Goal: Task Accomplishment & Management: Use online tool/utility

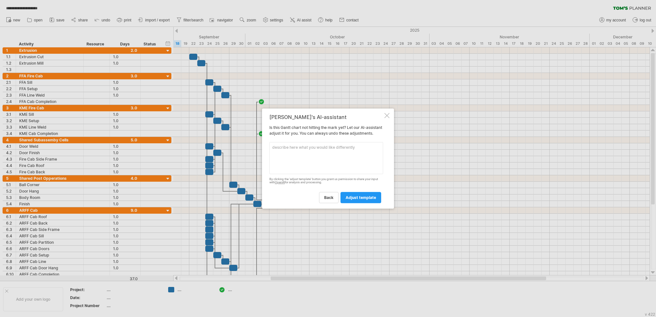
click at [388, 109] on div "[PERSON_NAME]'s AI-assistant Is this [PERSON_NAME] chart not hitting the mark y…" at bounding box center [328, 159] width 132 height 101
click at [386, 113] on div at bounding box center [386, 115] width 5 height 5
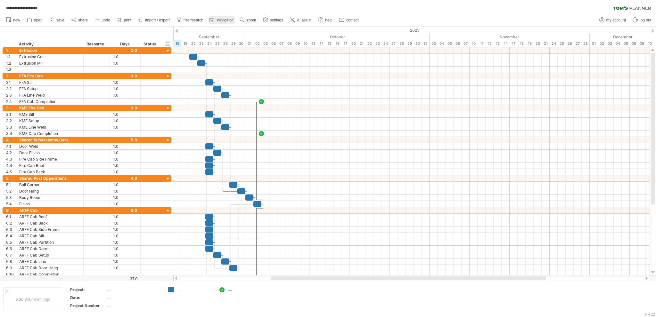
click at [217, 21] on link "navigator" at bounding box center [222, 20] width 26 height 8
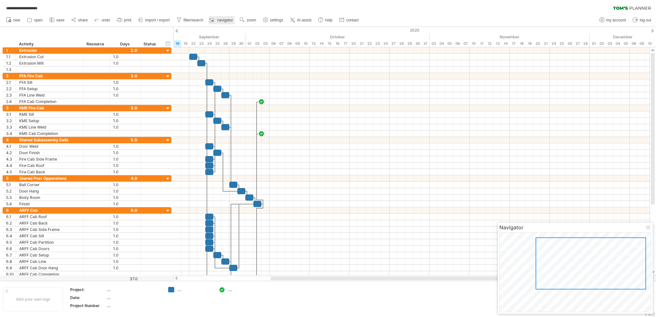
click at [217, 22] on link "navigator" at bounding box center [222, 20] width 26 height 8
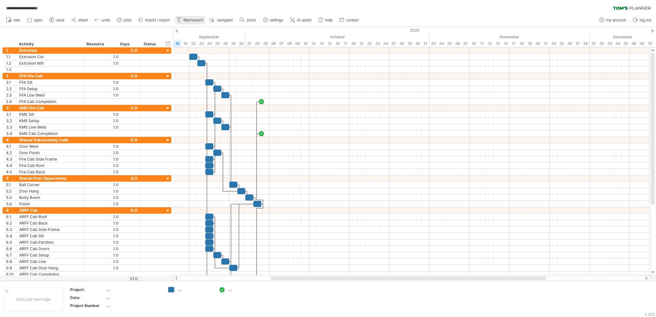
click at [188, 21] on span "filter/search" at bounding box center [194, 20] width 20 height 4
click at [190, 22] on link "filter/search" at bounding box center [190, 20] width 30 height 8
click at [165, 22] on span "import / export" at bounding box center [157, 20] width 25 height 4
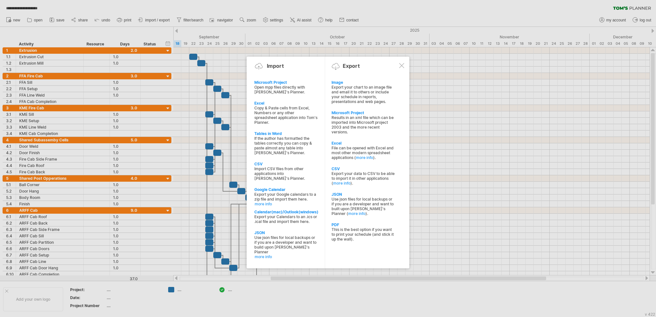
click at [223, 72] on div at bounding box center [328, 158] width 656 height 317
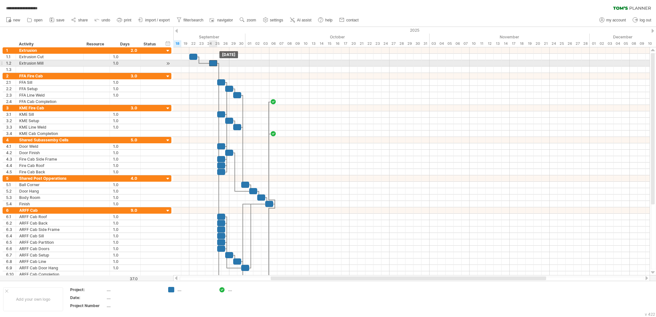
drag, startPoint x: 200, startPoint y: 62, endPoint x: 211, endPoint y: 64, distance: 11.7
click at [211, 64] on div at bounding box center [213, 63] width 8 height 6
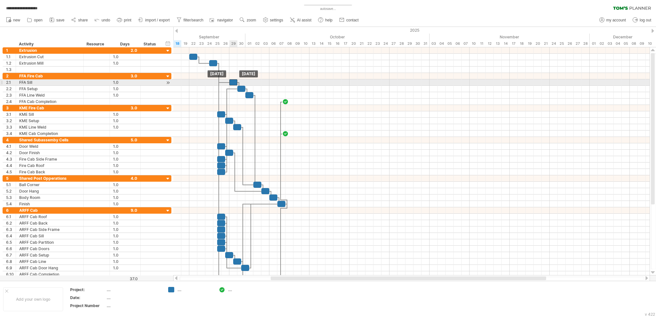
drag, startPoint x: 220, startPoint y: 81, endPoint x: 232, endPoint y: 81, distance: 11.5
click at [232, 81] on div at bounding box center [233, 82] width 8 height 6
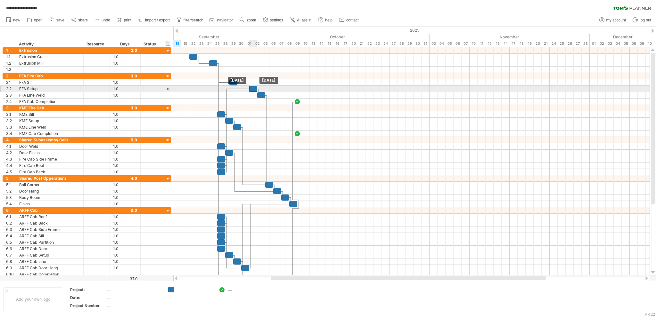
drag, startPoint x: 243, startPoint y: 89, endPoint x: 256, endPoint y: 88, distance: 12.9
click at [256, 88] on div at bounding box center [253, 89] width 8 height 6
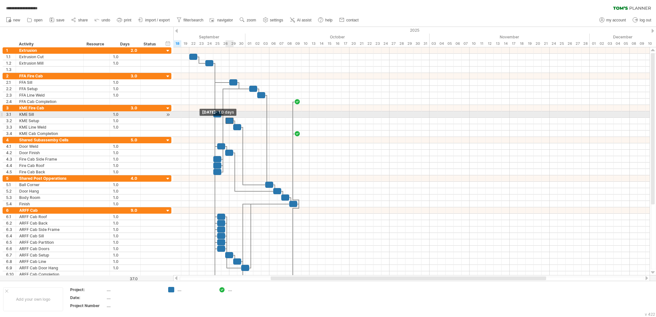
drag, startPoint x: 226, startPoint y: 121, endPoint x: 227, endPoint y: 118, distance: 3.3
click at [227, 118] on div at bounding box center [230, 121] width 8 height 6
drag, startPoint x: 230, startPoint y: 119, endPoint x: 239, endPoint y: 118, distance: 9.5
click at [239, 118] on div at bounding box center [237, 121] width 8 height 6
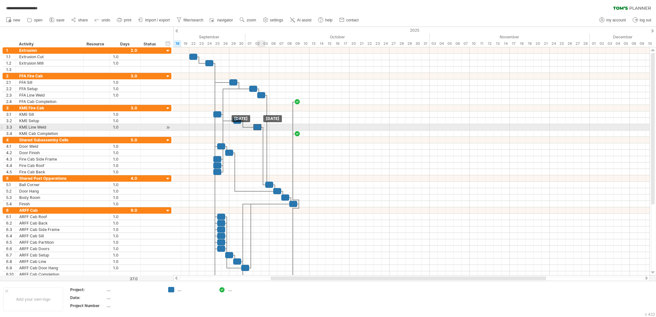
click at [253, 125] on div at bounding box center [257, 127] width 8 height 6
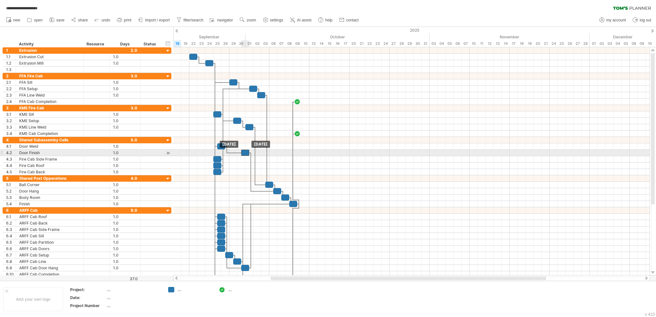
drag, startPoint x: 227, startPoint y: 153, endPoint x: 243, endPoint y: 153, distance: 16.0
click at [243, 153] on div at bounding box center [245, 153] width 8 height 6
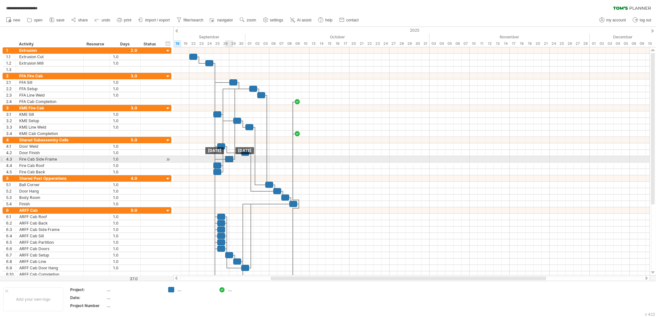
drag, startPoint x: 219, startPoint y: 156, endPoint x: 232, endPoint y: 158, distance: 13.2
click at [232, 158] on div at bounding box center [229, 159] width 8 height 6
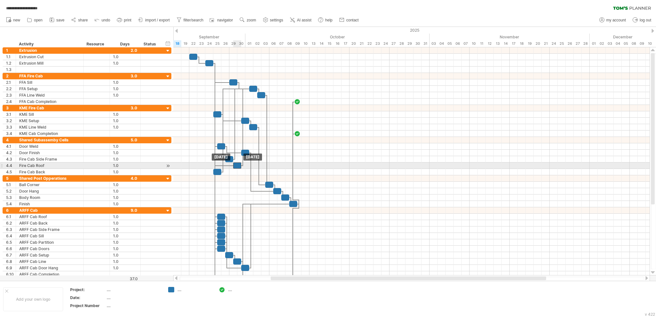
drag, startPoint x: 216, startPoint y: 166, endPoint x: 229, endPoint y: 165, distance: 13.2
click at [234, 164] on div at bounding box center [237, 166] width 8 height 6
drag, startPoint x: 218, startPoint y: 169, endPoint x: 240, endPoint y: 171, distance: 21.5
click at [240, 171] on div at bounding box center [237, 172] width 8 height 6
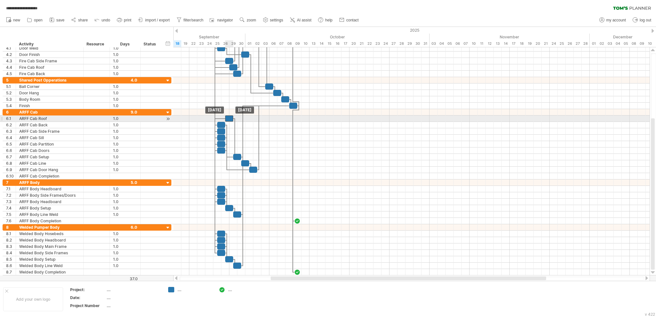
drag, startPoint x: 222, startPoint y: 117, endPoint x: 229, endPoint y: 118, distance: 7.7
click at [229, 118] on div at bounding box center [229, 119] width 8 height 6
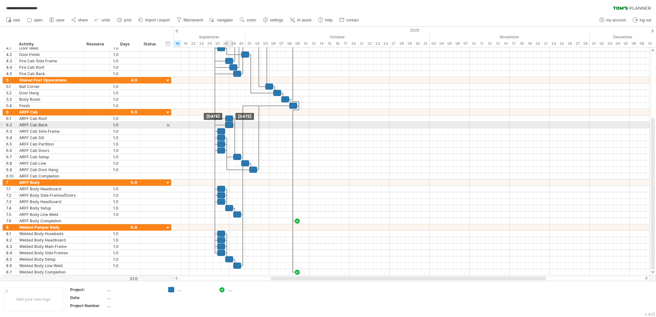
drag, startPoint x: 221, startPoint y: 123, endPoint x: 229, endPoint y: 125, distance: 7.8
click at [229, 125] on div at bounding box center [229, 125] width 8 height 6
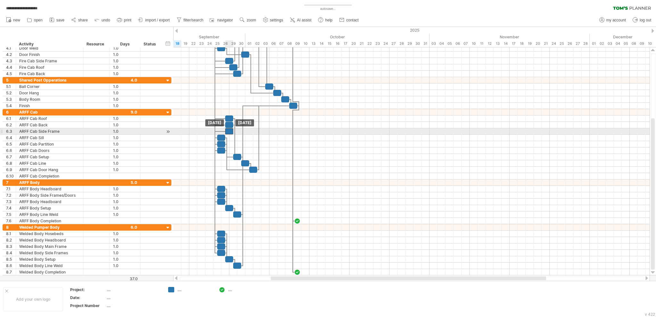
drag, startPoint x: 220, startPoint y: 132, endPoint x: 229, endPoint y: 132, distance: 9.0
click at [229, 132] on div at bounding box center [229, 131] width 8 height 6
click at [224, 135] on div at bounding box center [225, 138] width 8 height 6
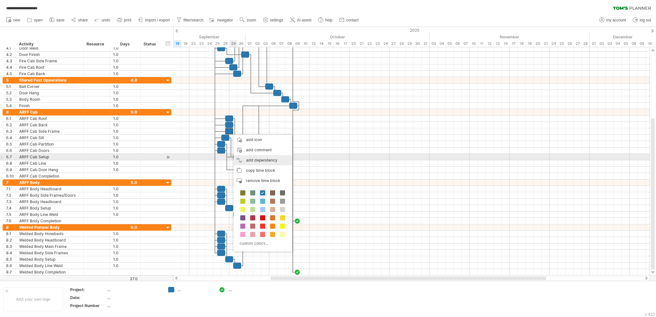
click at [242, 159] on div "add dependency You can use dependencies when you require tasks to be done in a …" at bounding box center [263, 160] width 59 height 10
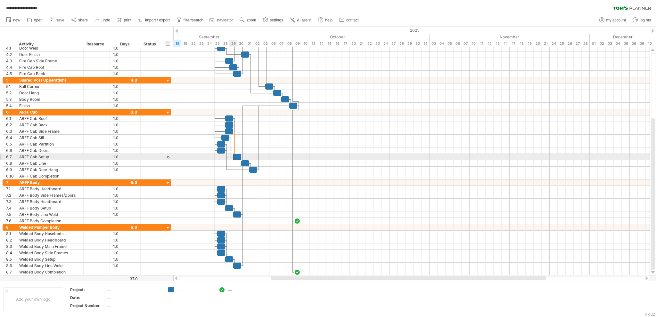
click at [236, 157] on div at bounding box center [237, 157] width 8 height 6
drag, startPoint x: 236, startPoint y: 157, endPoint x: 242, endPoint y: 156, distance: 5.5
click at [242, 156] on div at bounding box center [241, 157] width 8 height 6
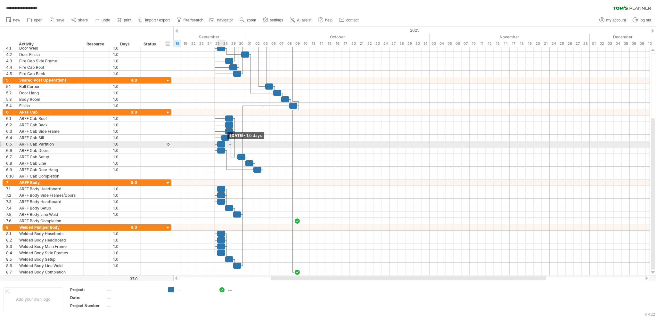
click at [224, 143] on span at bounding box center [225, 144] width 3 height 6
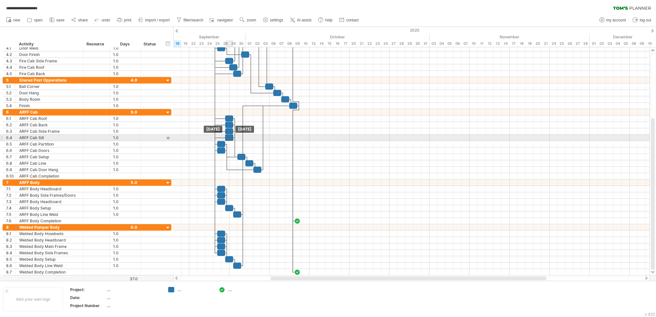
drag, startPoint x: 226, startPoint y: 138, endPoint x: 230, endPoint y: 138, distance: 4.2
click at [230, 138] on div at bounding box center [229, 138] width 8 height 6
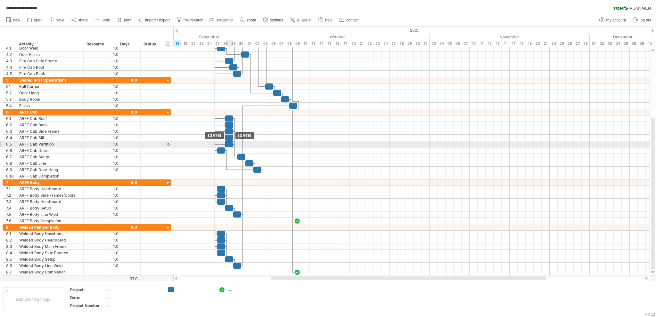
drag, startPoint x: 223, startPoint y: 143, endPoint x: 232, endPoint y: 144, distance: 8.7
click at [232, 144] on div at bounding box center [229, 144] width 8 height 6
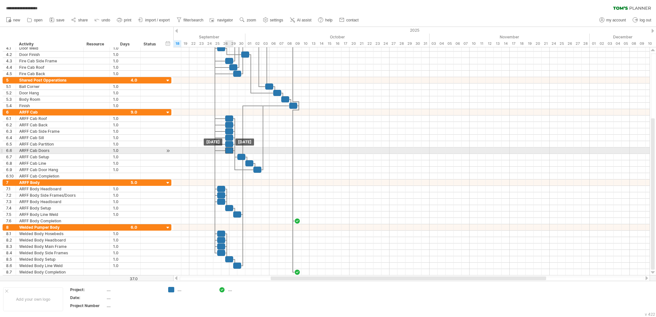
drag, startPoint x: 219, startPoint y: 149, endPoint x: 228, endPoint y: 150, distance: 8.7
click at [228, 150] on div at bounding box center [229, 151] width 8 height 6
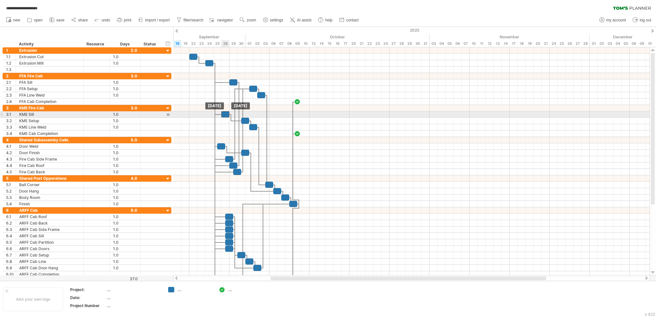
drag, startPoint x: 218, startPoint y: 115, endPoint x: 225, endPoint y: 117, distance: 7.3
click at [225, 117] on div "[DATE] [DATE]" at bounding box center [411, 161] width 476 height 228
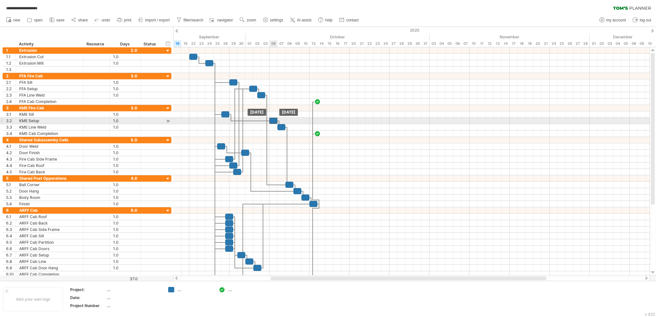
drag, startPoint x: 245, startPoint y: 121, endPoint x: 275, endPoint y: 122, distance: 29.8
click at [275, 122] on div at bounding box center [273, 121] width 8 height 6
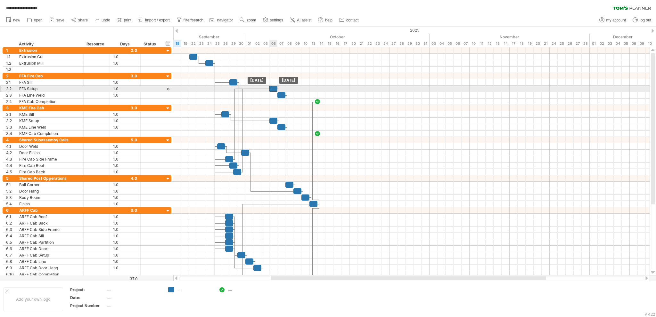
drag, startPoint x: 253, startPoint y: 87, endPoint x: 273, endPoint y: 89, distance: 19.9
click at [273, 89] on div at bounding box center [273, 89] width 8 height 6
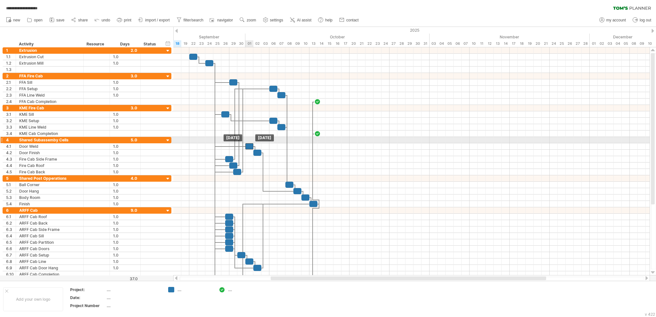
drag, startPoint x: 223, startPoint y: 143, endPoint x: 250, endPoint y: 141, distance: 27.3
click at [250, 141] on div "[DATE] [DATE]" at bounding box center [411, 161] width 476 height 228
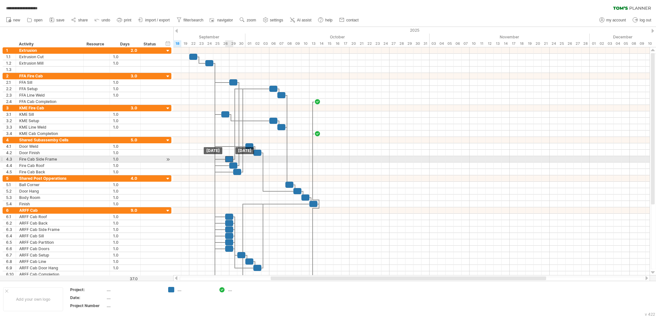
click at [232, 156] on div at bounding box center [229, 159] width 8 height 6
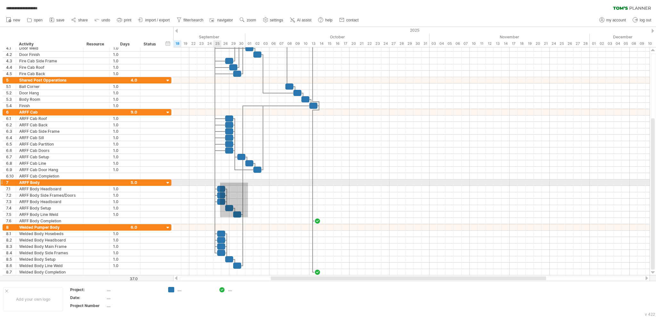
drag, startPoint x: 248, startPoint y: 218, endPoint x: 219, endPoint y: 182, distance: 45.8
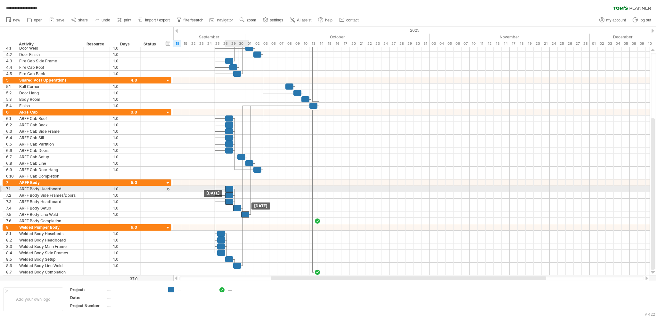
drag, startPoint x: 223, startPoint y: 187, endPoint x: 231, endPoint y: 187, distance: 8.0
click at [231, 187] on div at bounding box center [229, 189] width 8 height 6
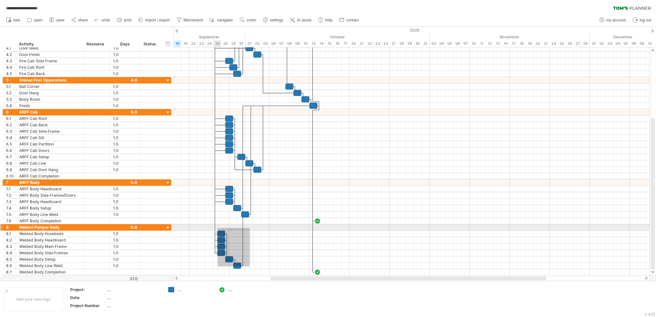
drag, startPoint x: 238, startPoint y: 253, endPoint x: 218, endPoint y: 228, distance: 31.6
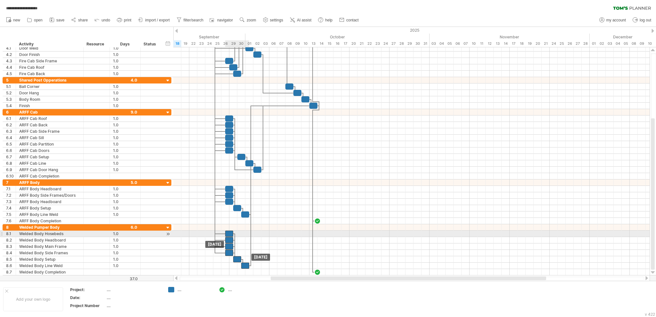
drag, startPoint x: 220, startPoint y: 232, endPoint x: 229, endPoint y: 232, distance: 9.0
click at [229, 232] on div at bounding box center [229, 234] width 8 height 6
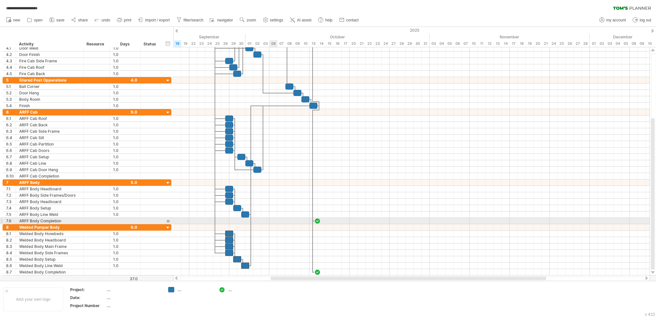
click at [273, 218] on div at bounding box center [411, 221] width 476 height 6
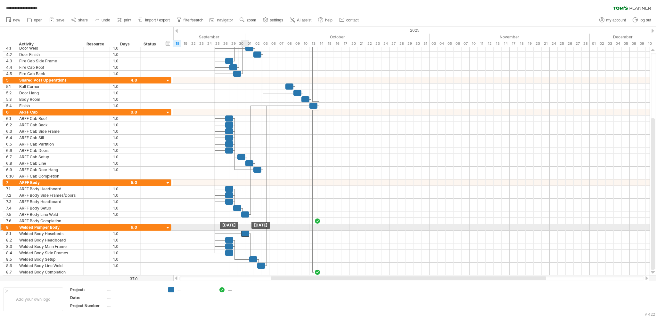
drag, startPoint x: 230, startPoint y: 232, endPoint x: 247, endPoint y: 230, distance: 17.0
click at [247, 231] on div at bounding box center [245, 234] width 8 height 6
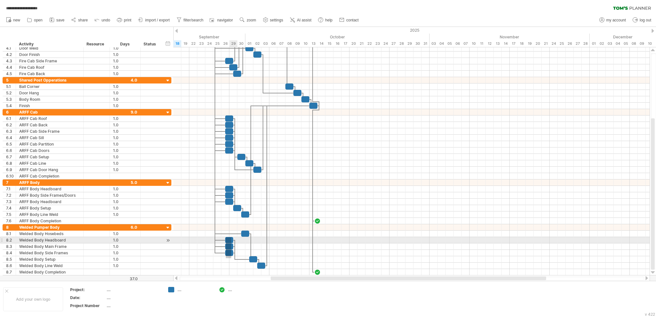
drag, startPoint x: 226, startPoint y: 259, endPoint x: 231, endPoint y: 238, distance: 21.5
click at [231, 238] on div "[DATE] [DATE]" at bounding box center [411, 161] width 476 height 228
drag, startPoint x: 231, startPoint y: 239, endPoint x: 245, endPoint y: 239, distance: 14.7
click at [245, 239] on div at bounding box center [245, 240] width 8 height 6
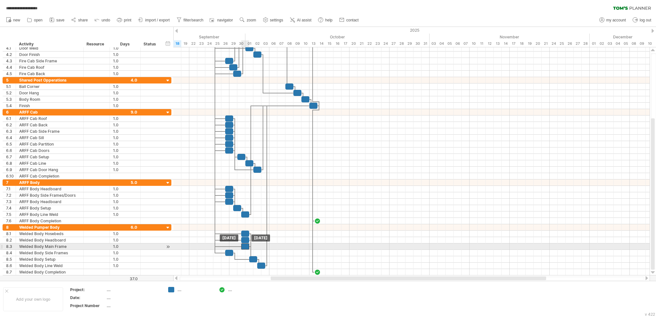
drag, startPoint x: 229, startPoint y: 246, endPoint x: 233, endPoint y: 248, distance: 4.2
click at [245, 245] on div at bounding box center [245, 247] width 8 height 6
drag, startPoint x: 229, startPoint y: 251, endPoint x: 246, endPoint y: 250, distance: 16.8
click at [246, 250] on div at bounding box center [245, 253] width 8 height 6
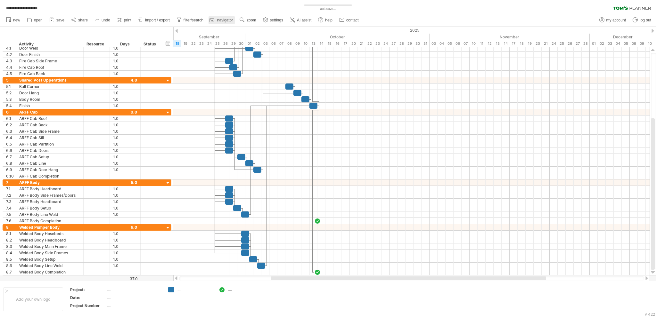
click at [226, 19] on span "navigator" at bounding box center [225, 20] width 16 height 4
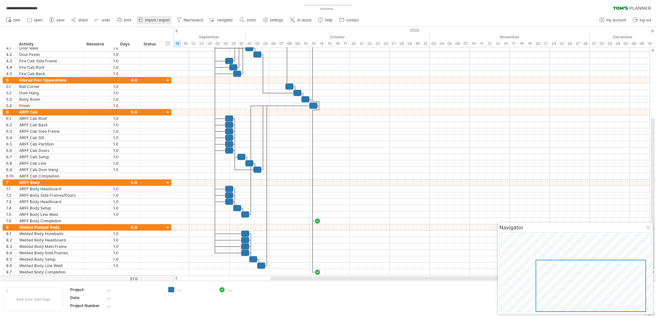
click at [168, 17] on link "import / export" at bounding box center [153, 20] width 35 height 8
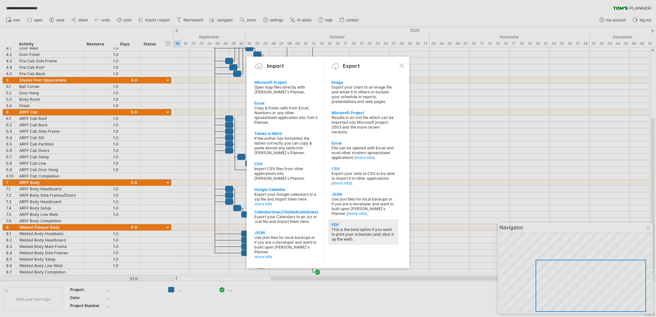
click at [357, 233] on div "This is the best option if you want to print your schedule (and stick it up the…" at bounding box center [363, 234] width 63 height 14
select select "**"
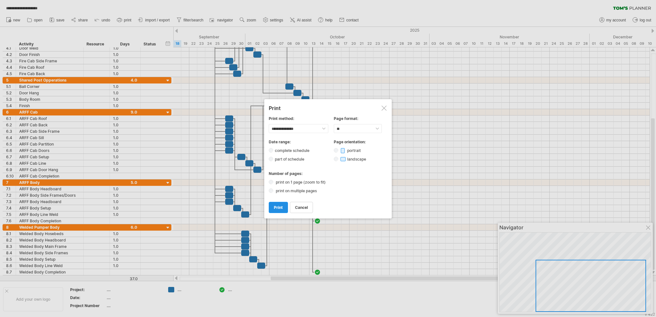
click at [276, 206] on span "print" at bounding box center [278, 207] width 9 height 5
